Goal: Check status

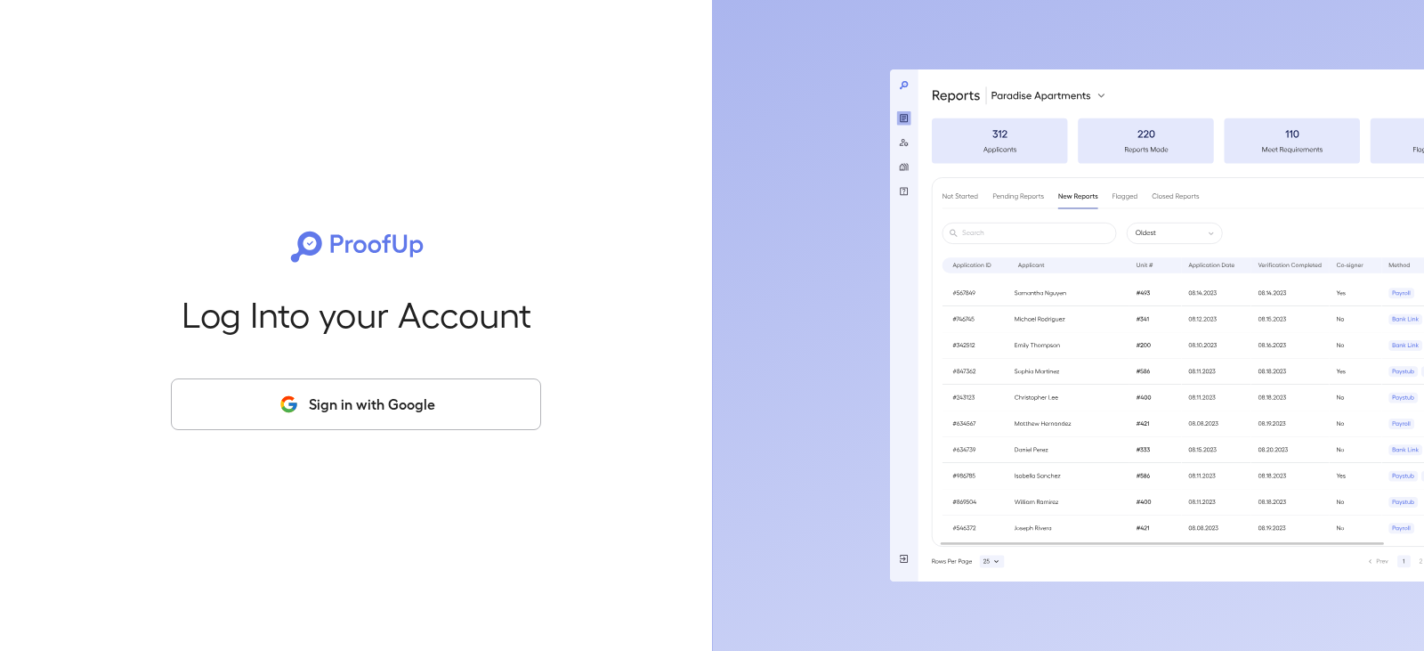
click at [442, 400] on button "Sign in with Google" at bounding box center [356, 404] width 370 height 52
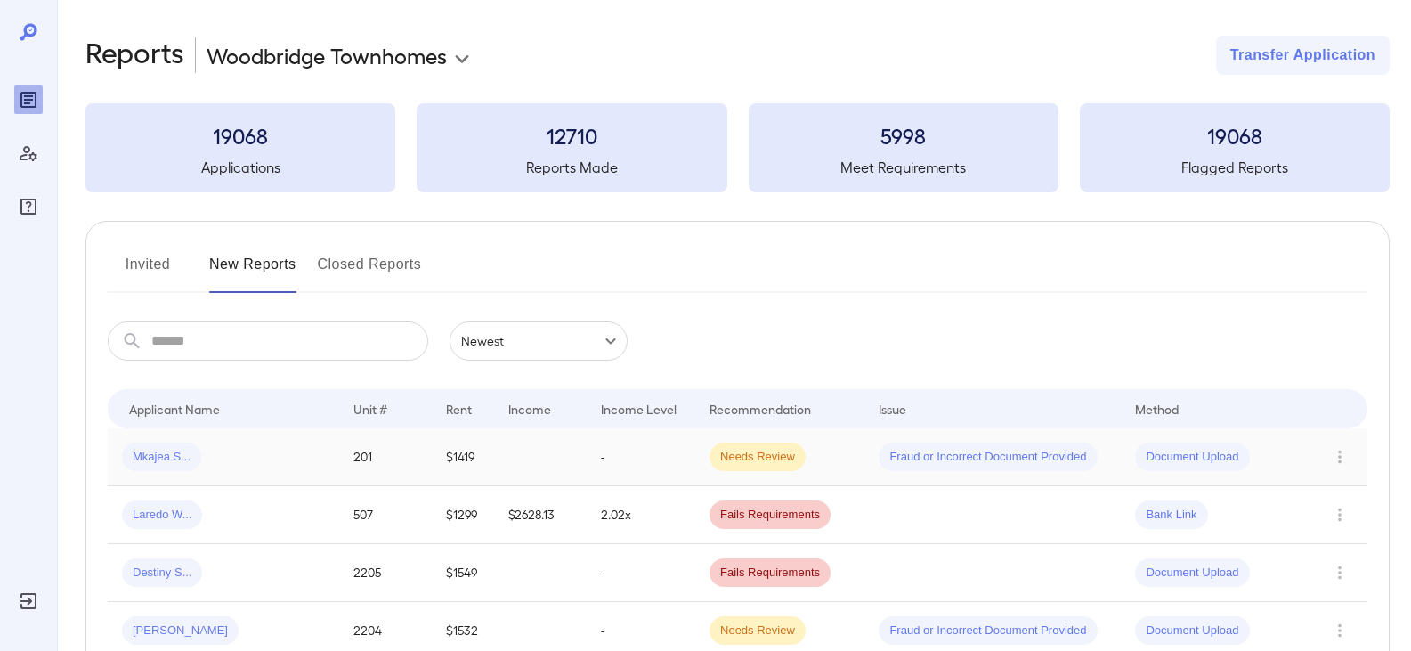
click at [765, 451] on span "Needs Review" at bounding box center [758, 457] width 96 height 17
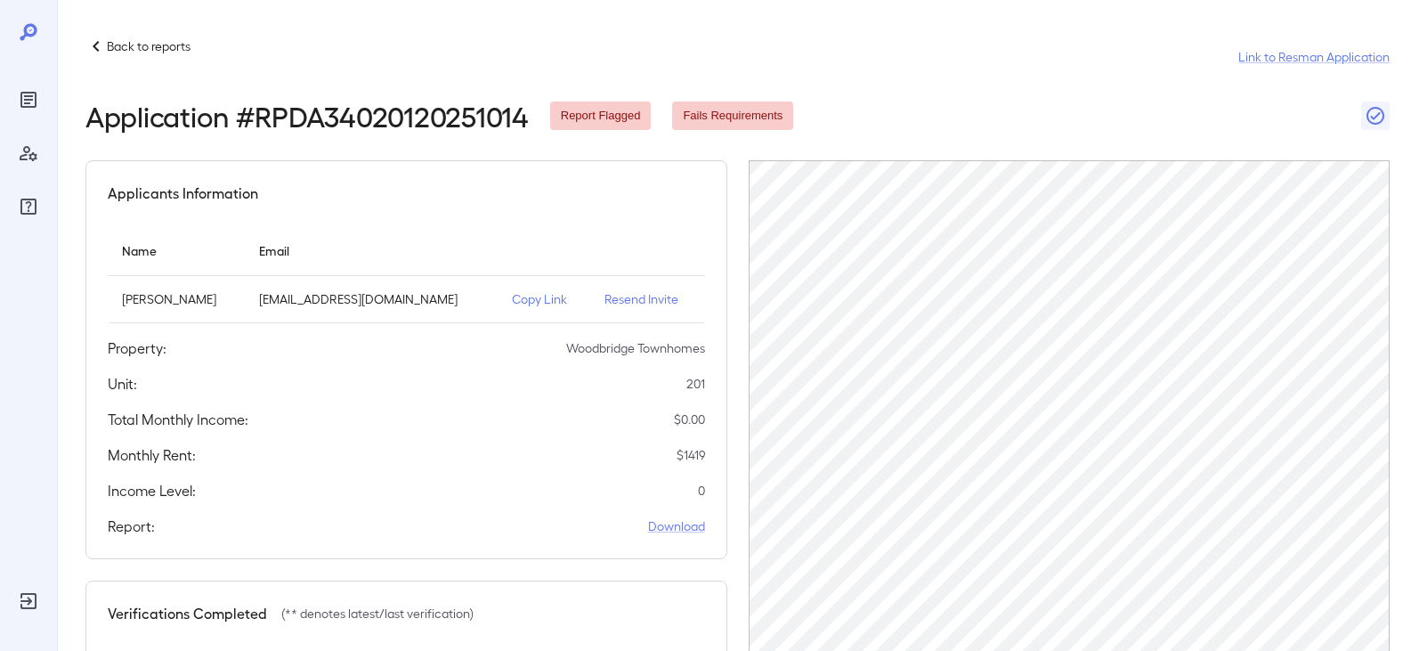
click at [512, 294] on p "Copy Link" at bounding box center [544, 299] width 65 height 18
click at [512, 296] on p "Copy Link" at bounding box center [544, 299] width 65 height 18
click at [12, 93] on div at bounding box center [28, 325] width 57 height 651
click at [133, 46] on p "Back to reports" at bounding box center [149, 46] width 84 height 18
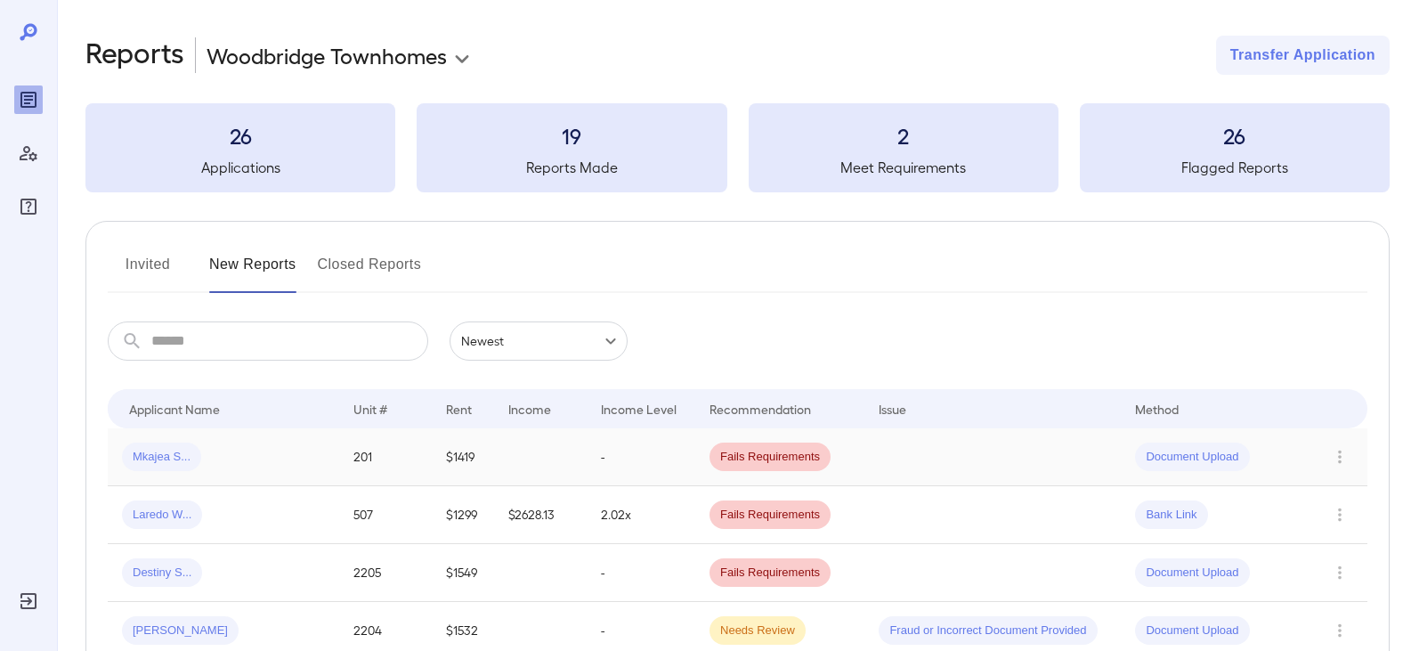
click at [1188, 457] on span "Document Upload" at bounding box center [1192, 457] width 114 height 17
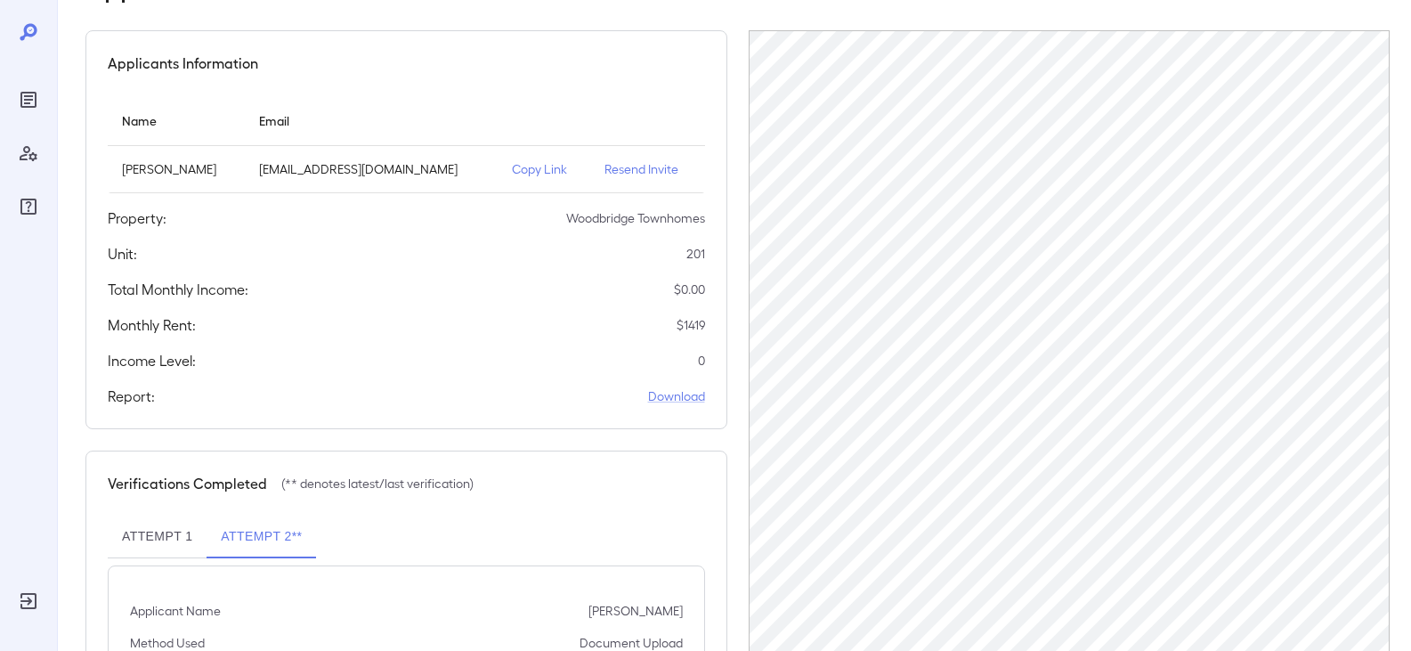
scroll to position [339, 0]
